Goal: Check status: Check status

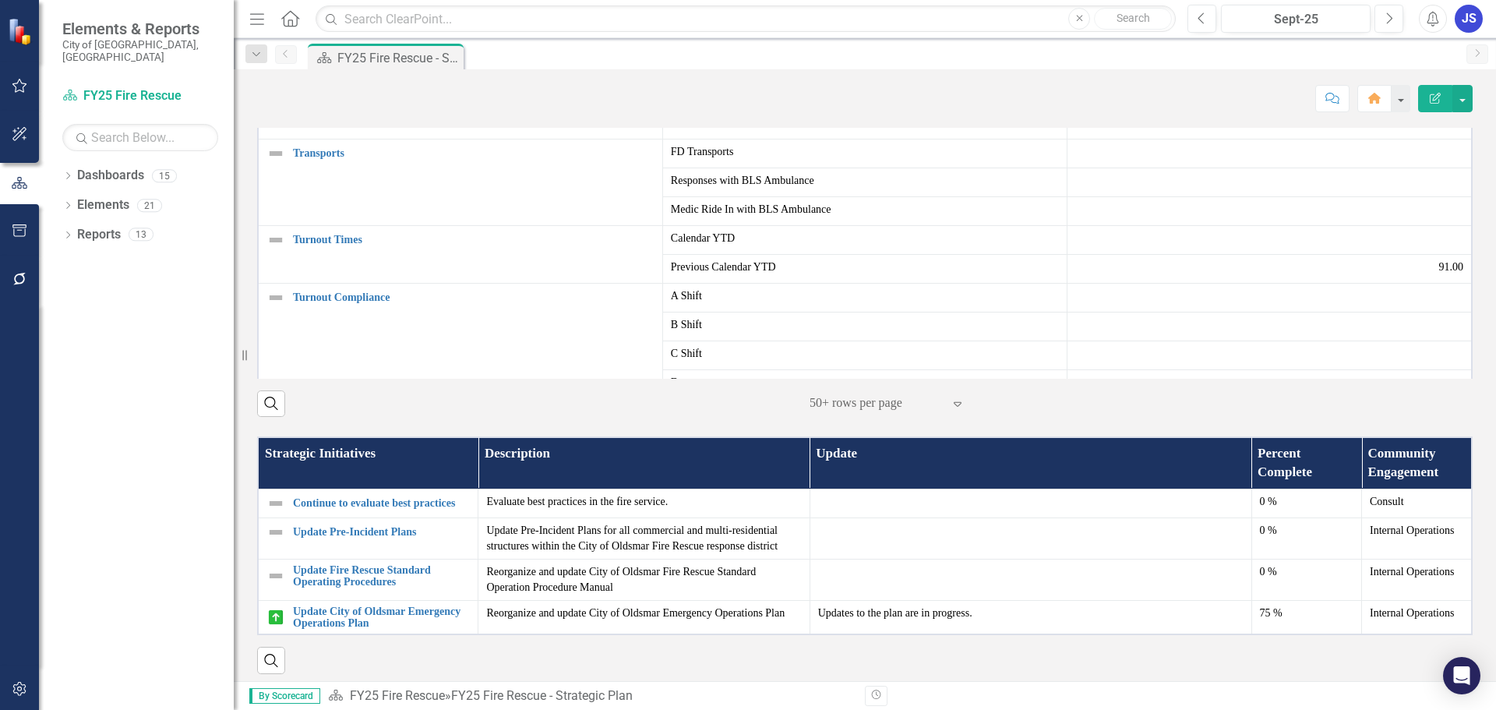
scroll to position [918, 0]
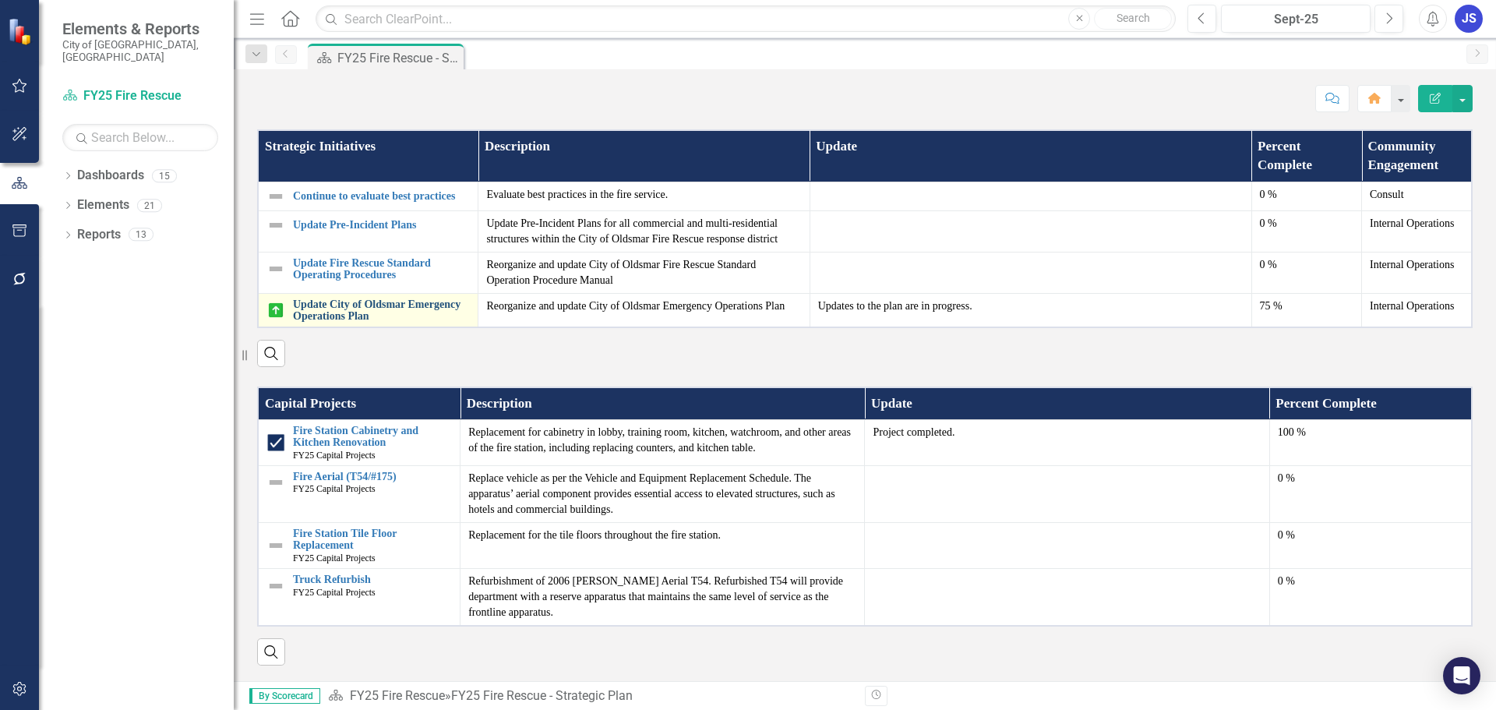
click at [336, 312] on link "Update City of Oldsmar Emergency Operations Plan" at bounding box center [381, 311] width 177 height 24
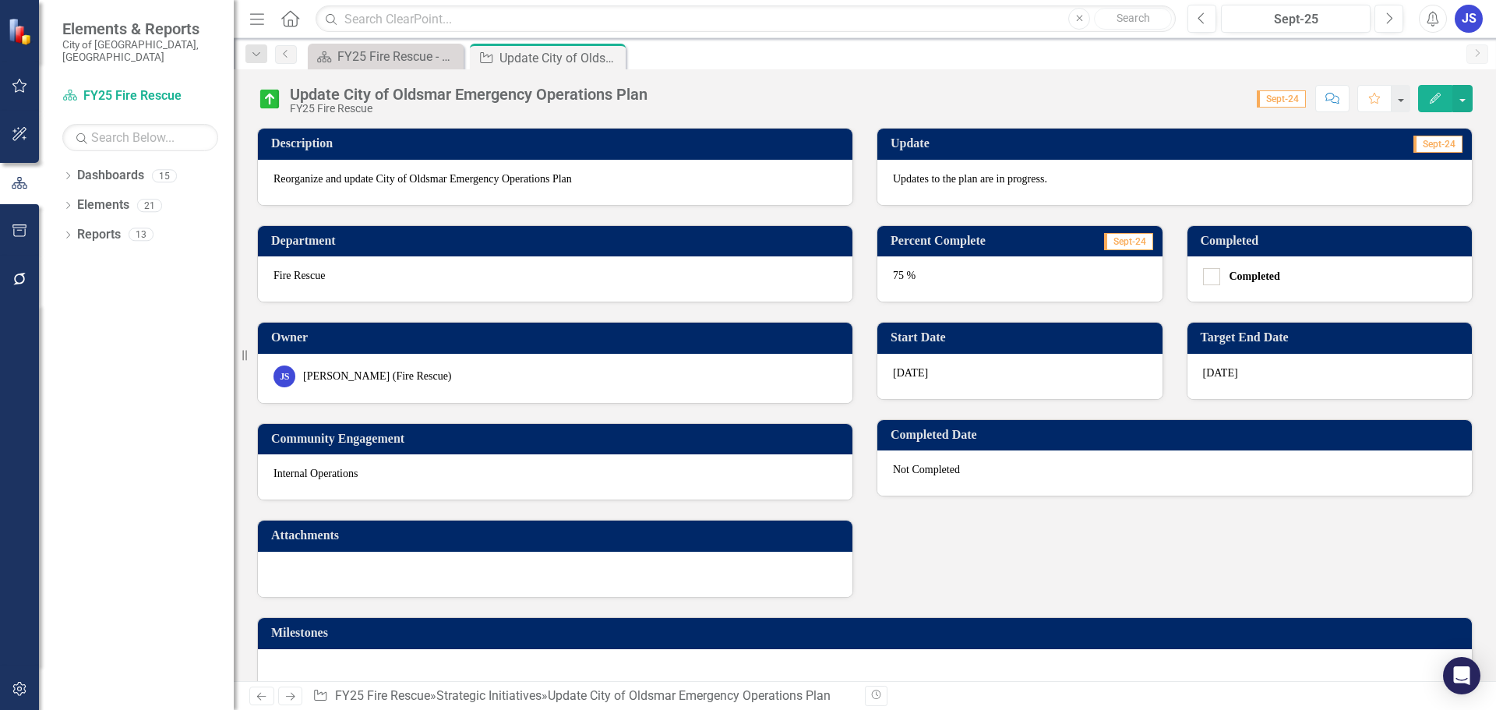
click at [1184, 20] on div "Previous Sept-25 Next Alerts JS User Edit Profile Disable Sound Silence Alerts …" at bounding box center [1329, 19] width 315 height 28
click at [1203, 13] on icon "button" at bounding box center [1202, 17] width 6 height 11
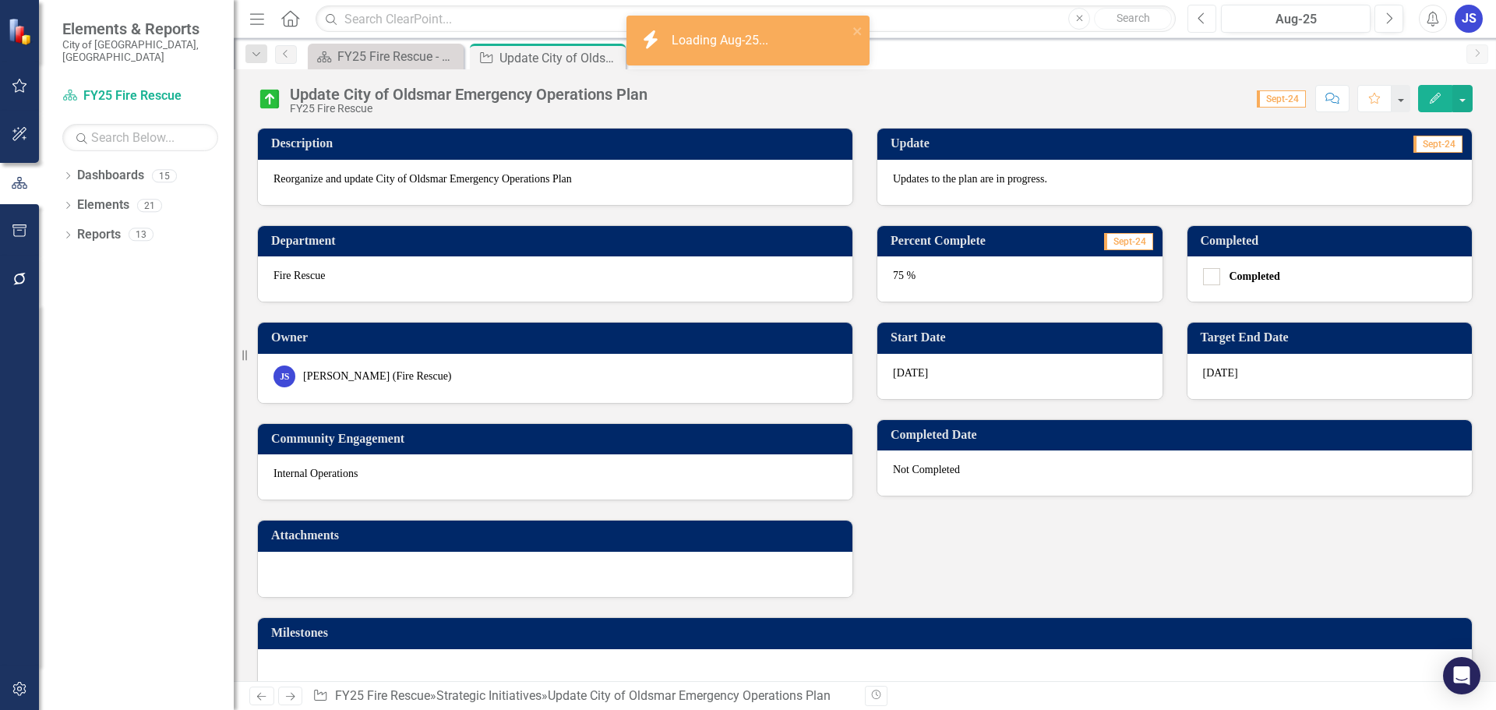
click at [1203, 13] on icon "button" at bounding box center [1202, 17] width 6 height 11
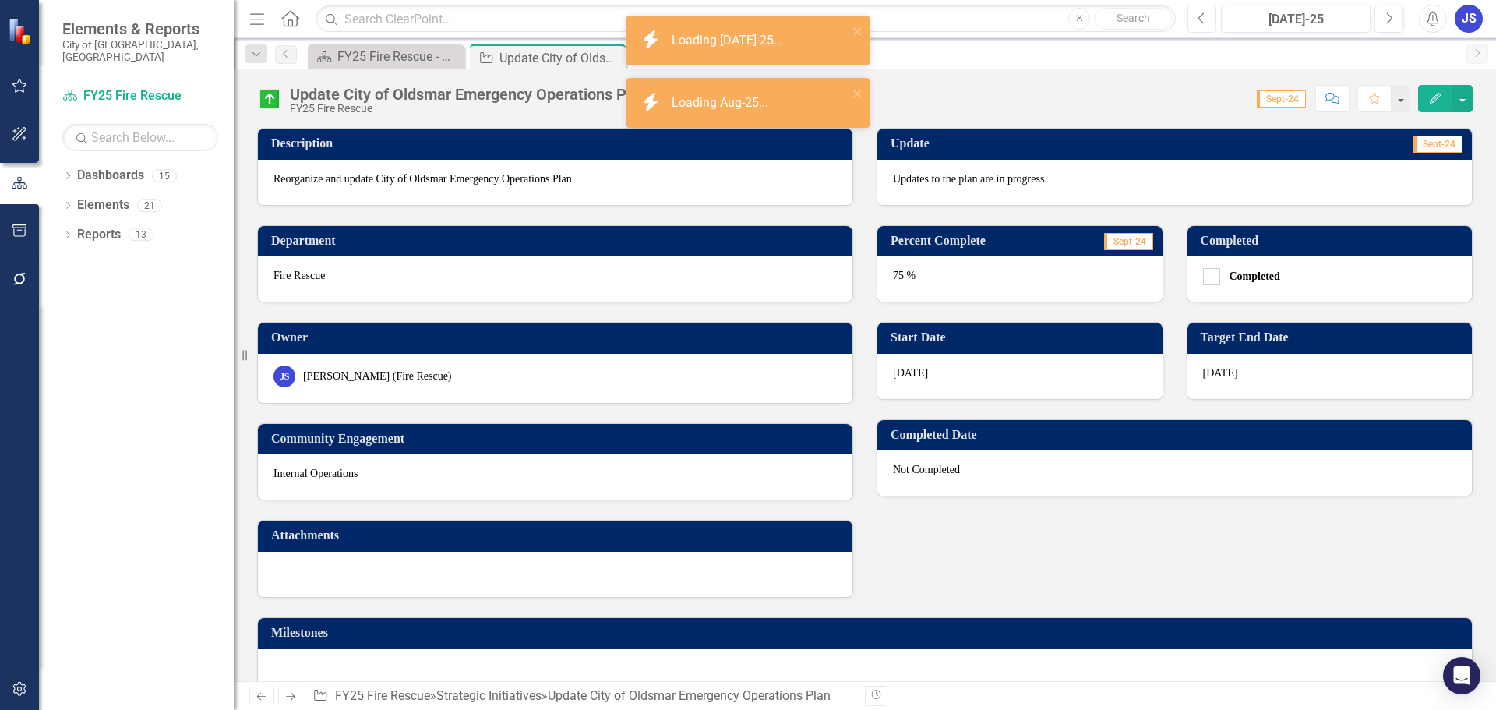
click at [1203, 13] on icon "button" at bounding box center [1202, 17] width 6 height 11
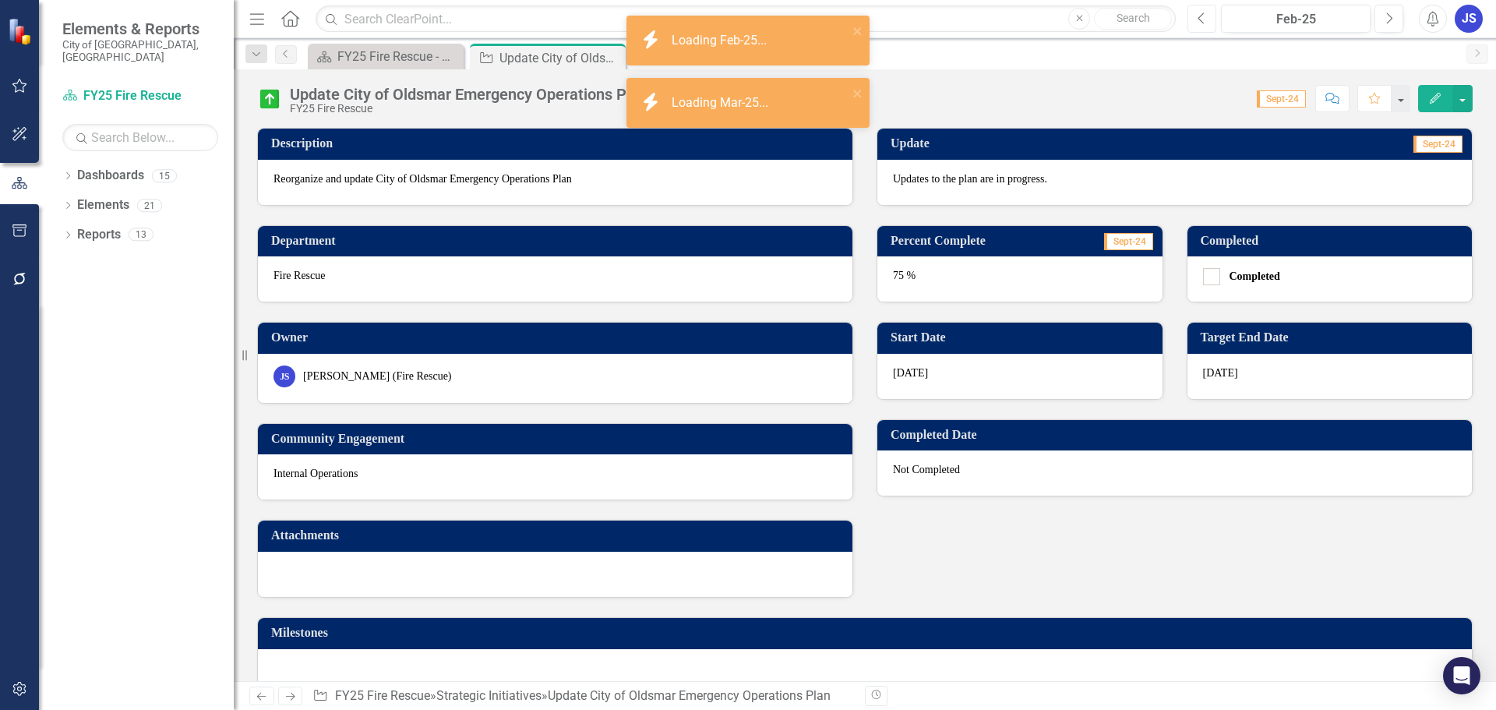
click at [1203, 13] on icon "button" at bounding box center [1202, 17] width 6 height 11
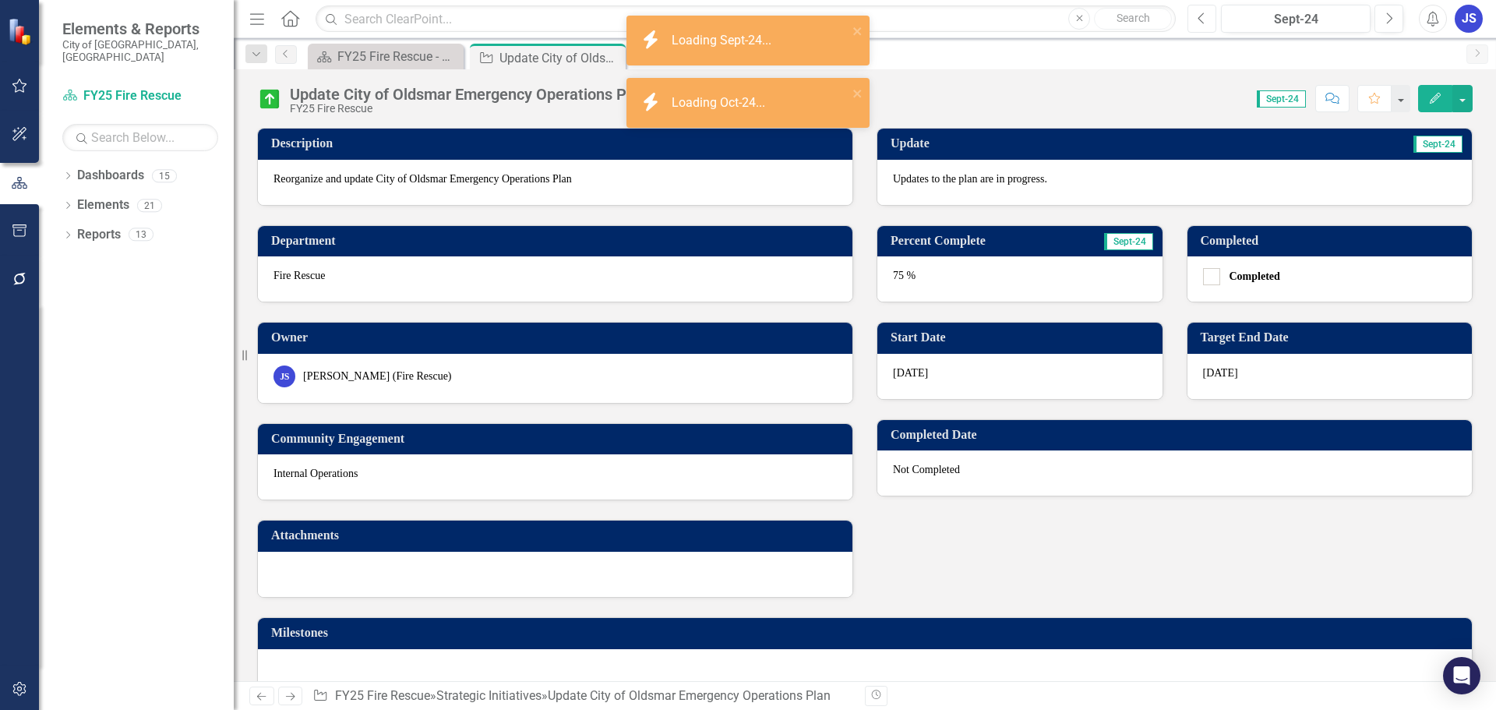
click at [1203, 13] on icon "button" at bounding box center [1202, 17] width 6 height 11
